Goal: Answer question/provide support

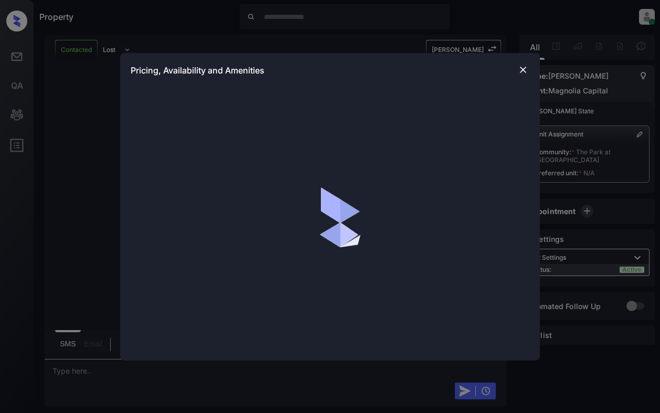
scroll to position [565, 0]
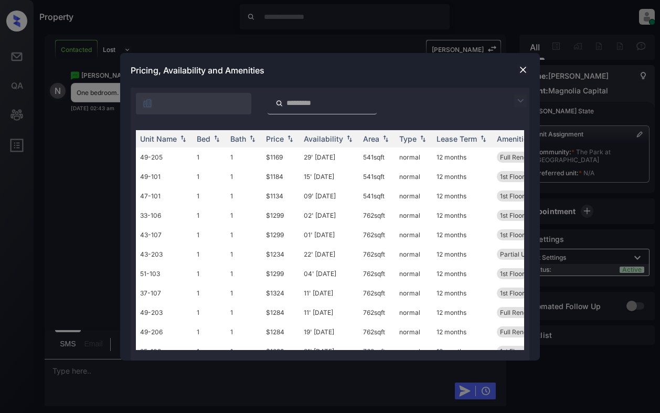
click at [519, 96] on img at bounding box center [520, 100] width 13 height 13
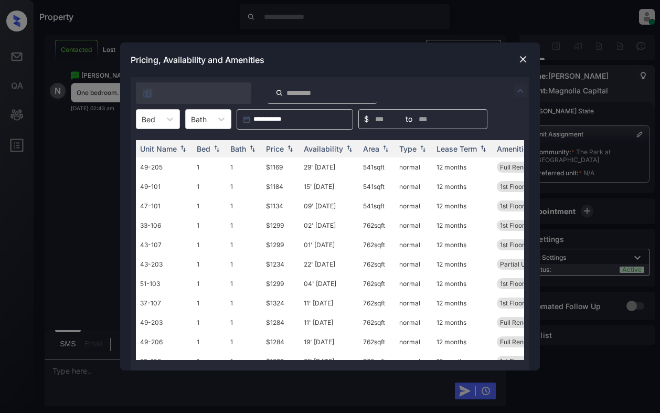
click at [133, 111] on div "**********" at bounding box center [330, 119] width 399 height 20
click at [141, 122] on div "Bed" at bounding box center [148, 119] width 24 height 15
click at [148, 146] on div "1" at bounding box center [158, 144] width 44 height 19
click at [274, 146] on div "Price" at bounding box center [275, 148] width 18 height 9
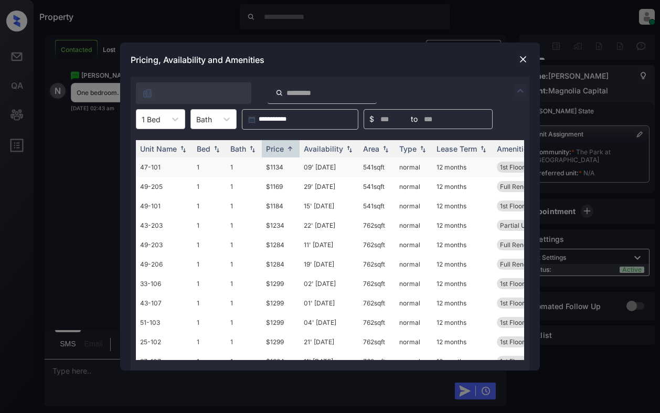
click at [287, 168] on td "$1134" at bounding box center [281, 166] width 38 height 19
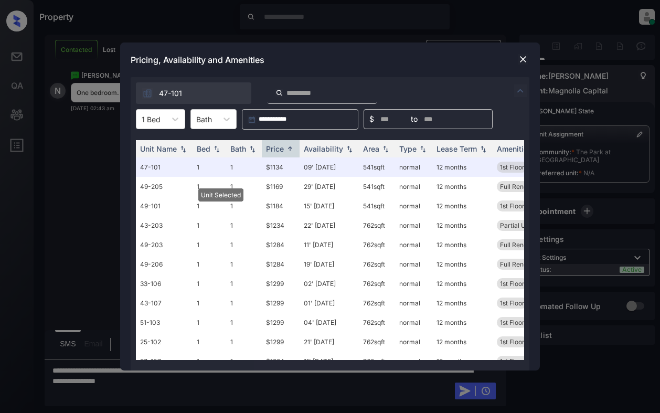
click at [520, 58] on img at bounding box center [523, 59] width 10 height 10
